Goal: Transaction & Acquisition: Book appointment/travel/reservation

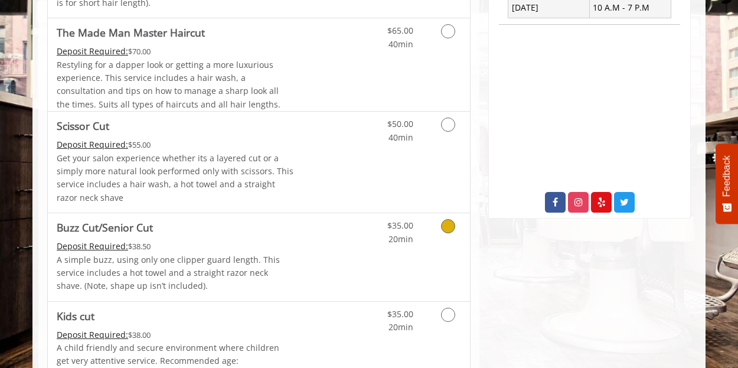
click at [183, 232] on span "Buzz Cut/Senior Cut" at bounding box center [175, 227] width 237 height 17
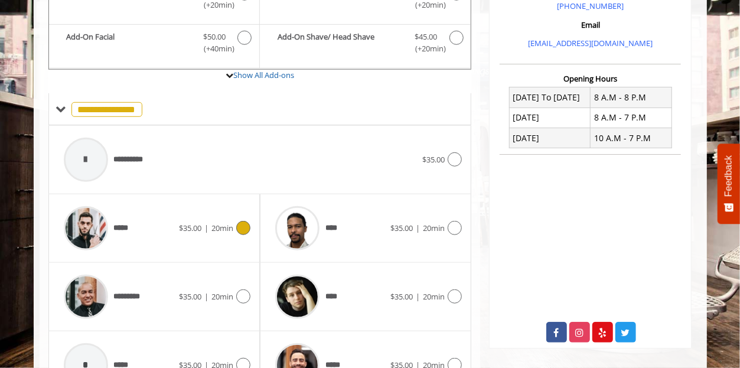
scroll to position [342, 0]
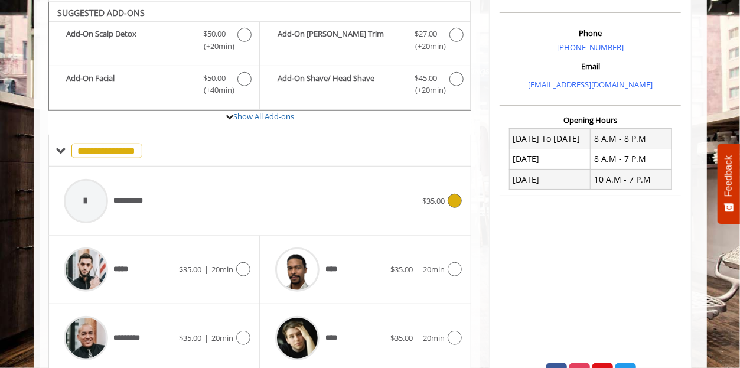
click at [230, 195] on div "**********" at bounding box center [240, 201] width 365 height 56
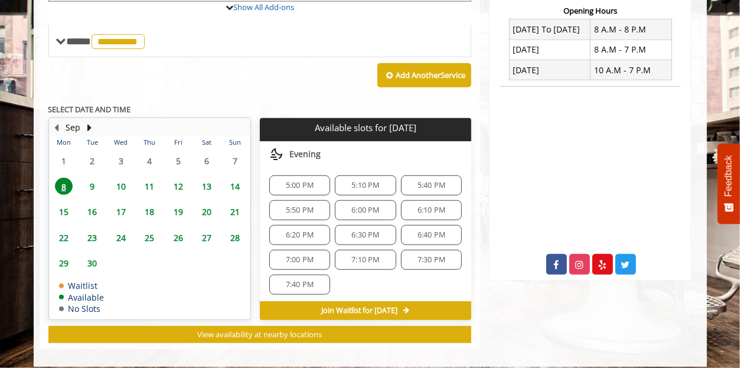
scroll to position [452, 0]
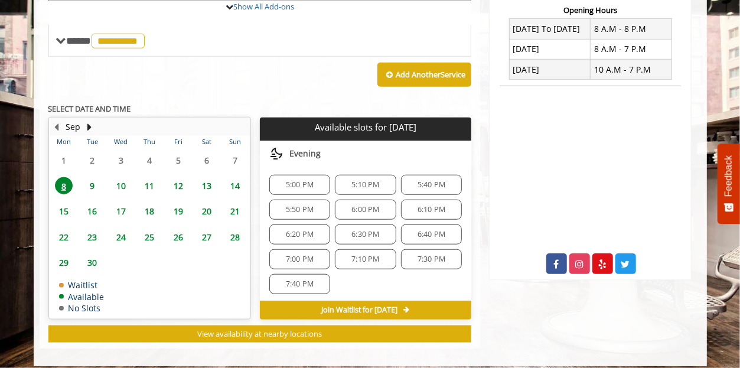
click at [300, 254] on span "7:00 PM" at bounding box center [300, 258] width 28 height 9
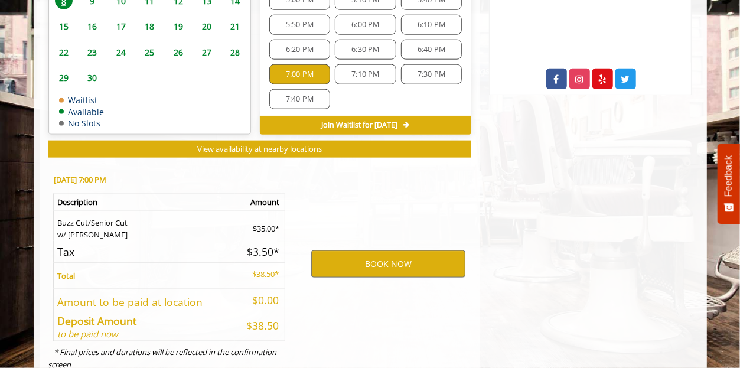
scroll to position [671, 0]
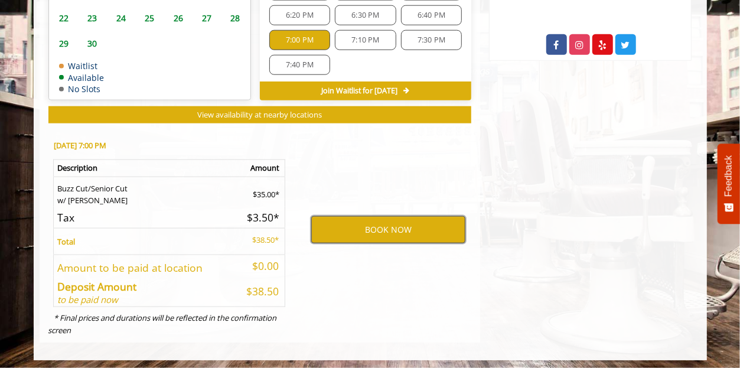
click at [338, 234] on button "BOOK NOW" at bounding box center [388, 229] width 154 height 27
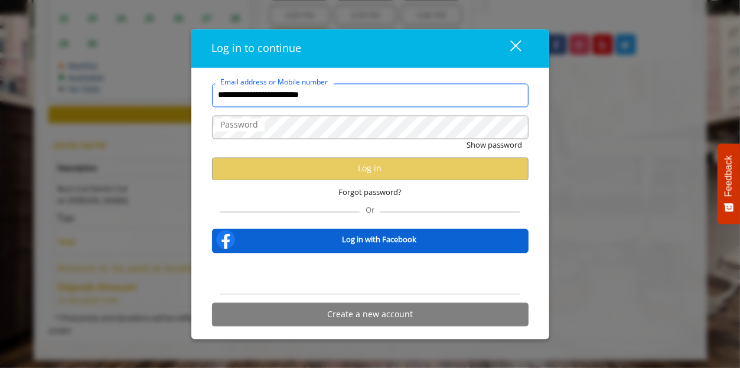
type input "**********"
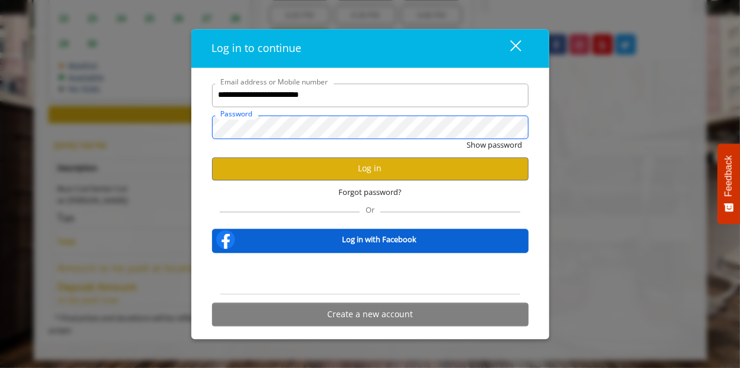
click at [467, 139] on button "Show password" at bounding box center [494, 145] width 55 height 12
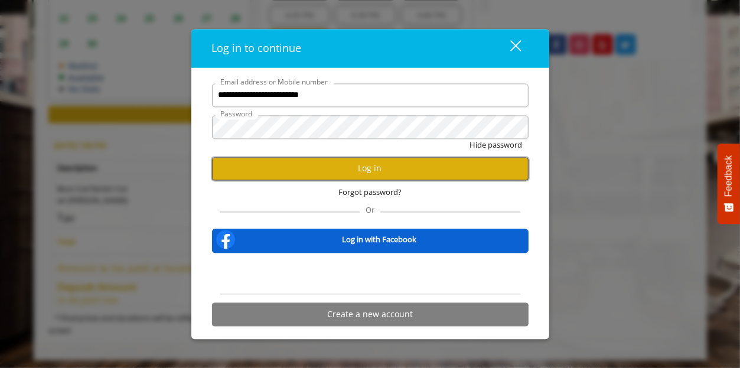
click at [374, 166] on button "Log in" at bounding box center [370, 168] width 316 height 23
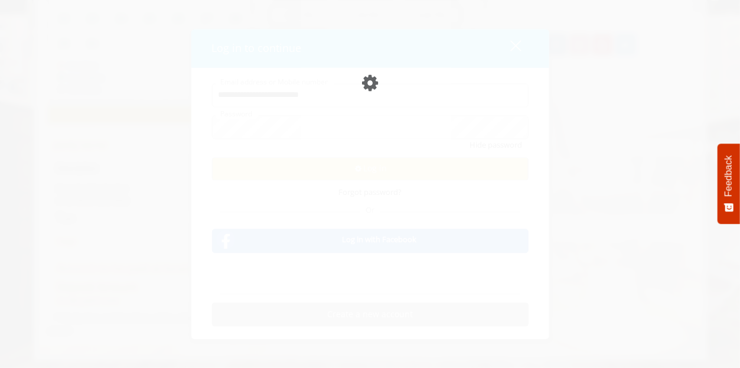
scroll to position [629, 0]
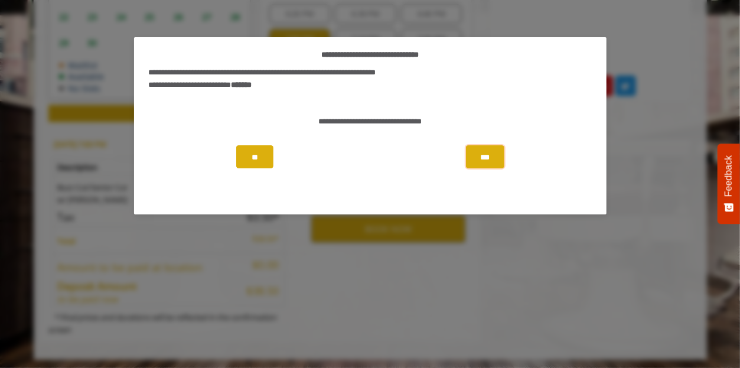
click at [475, 152] on button "***" at bounding box center [485, 156] width 39 height 22
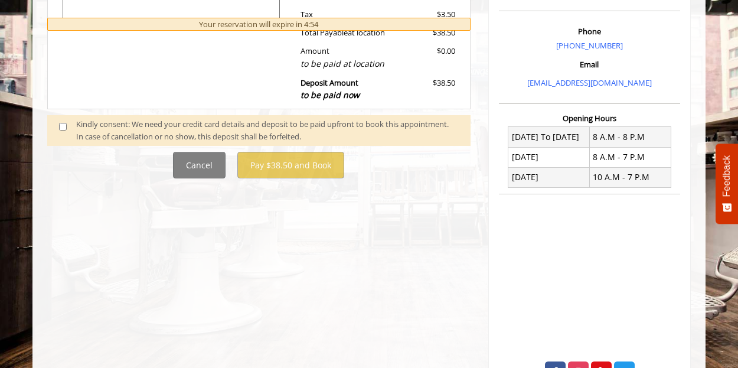
scroll to position [344, 0]
click at [52, 126] on span at bounding box center [67, 129] width 35 height 25
click at [71, 126] on span at bounding box center [67, 129] width 35 height 25
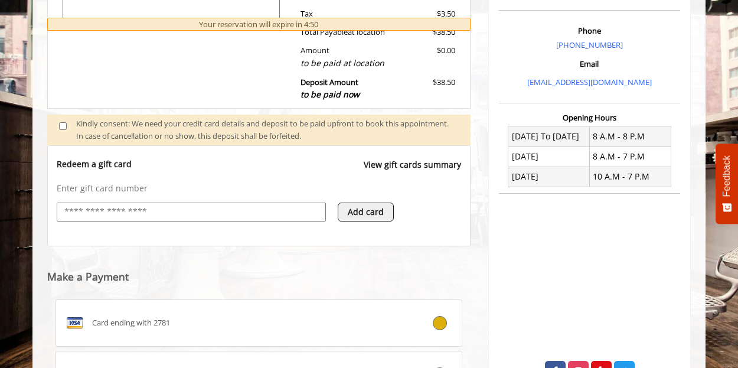
scroll to position [393, 0]
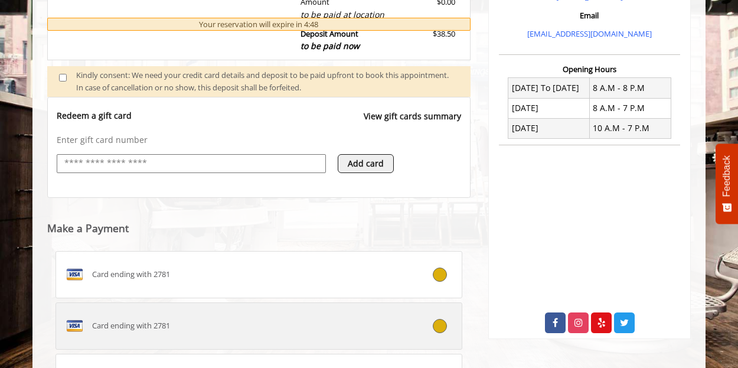
click at [285, 329] on div "Card ending with 2781" at bounding box center [225, 325] width 338 height 19
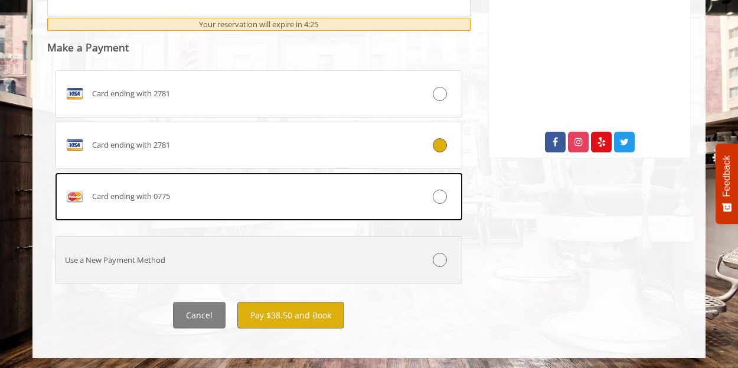
scroll to position [572, 0]
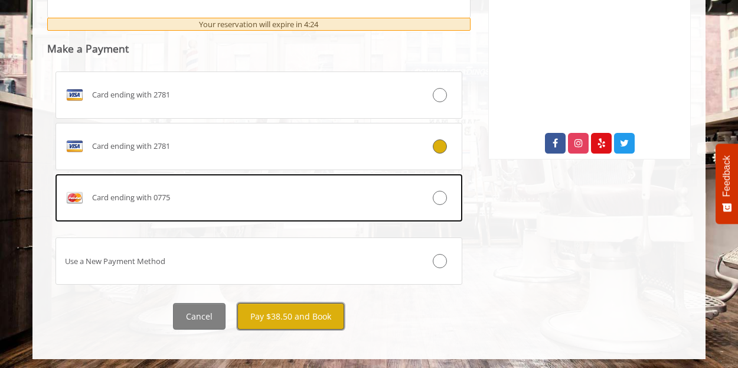
click at [296, 318] on button "Pay $38.50 and Book" at bounding box center [290, 316] width 107 height 27
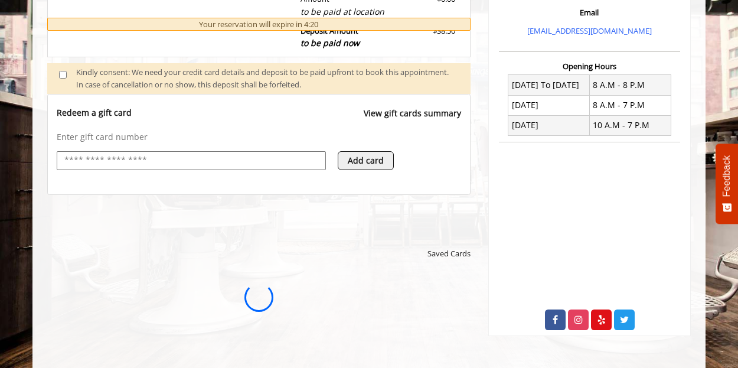
scroll to position [395, 0]
